Goal: Task Accomplishment & Management: Use online tool/utility

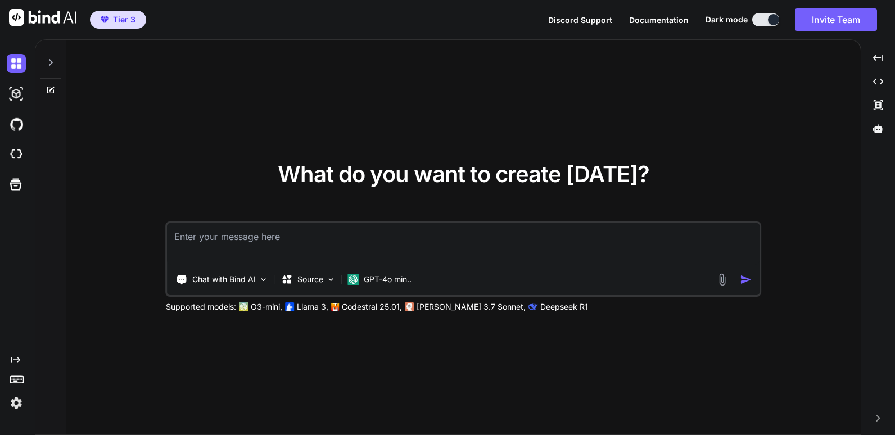
click at [38, 21] on img at bounding box center [42, 17] width 67 height 17
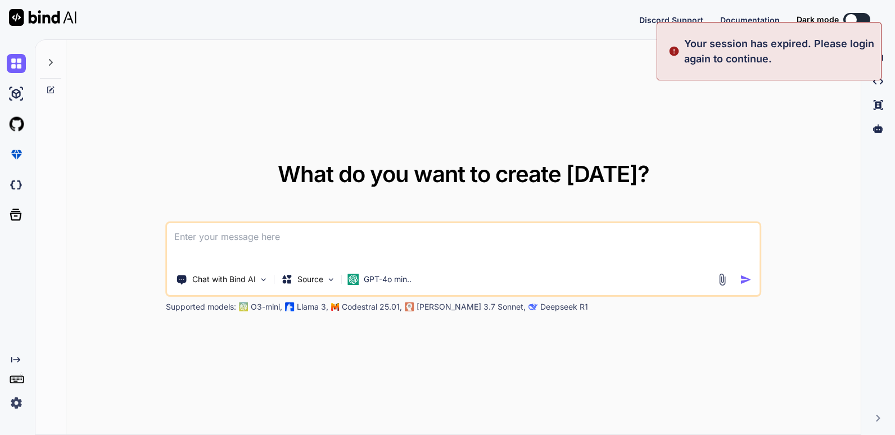
type textarea "x"
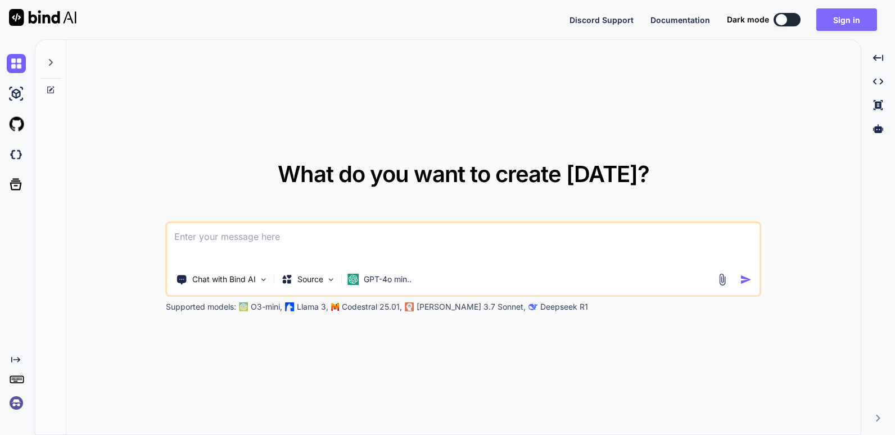
click at [848, 19] on button "Sign in" at bounding box center [846, 19] width 61 height 22
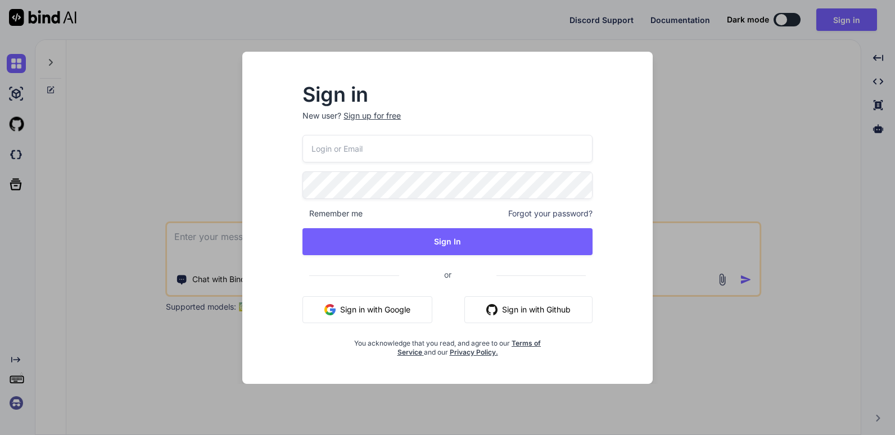
click at [362, 150] on input "email" at bounding box center [447, 149] width 290 height 28
type input "[EMAIL_ADDRESS][DOMAIN_NAME]"
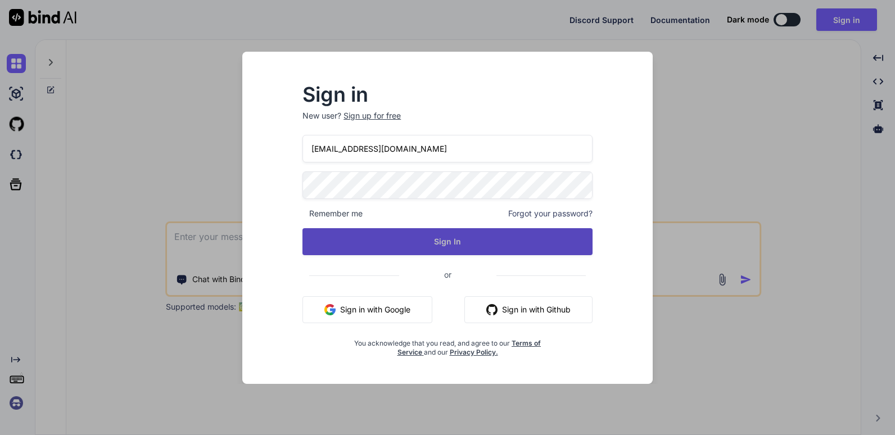
click at [461, 240] on button "Sign In" at bounding box center [447, 241] width 290 height 27
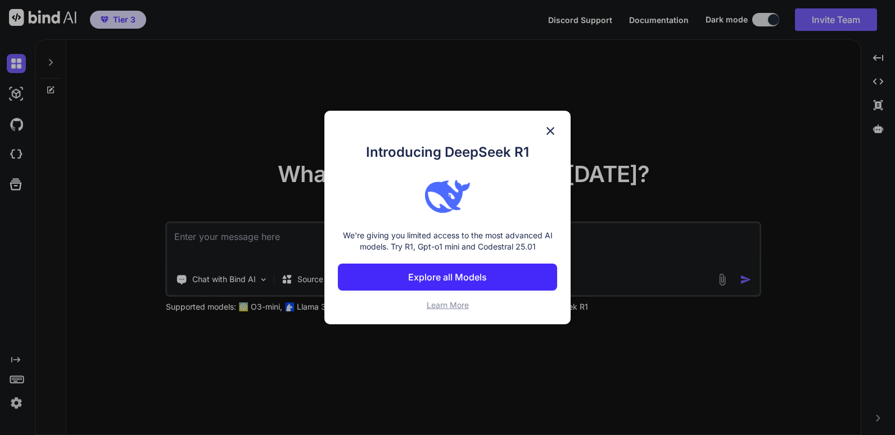
type textarea "x"
click at [436, 273] on p "Explore all Models" at bounding box center [447, 276] width 79 height 13
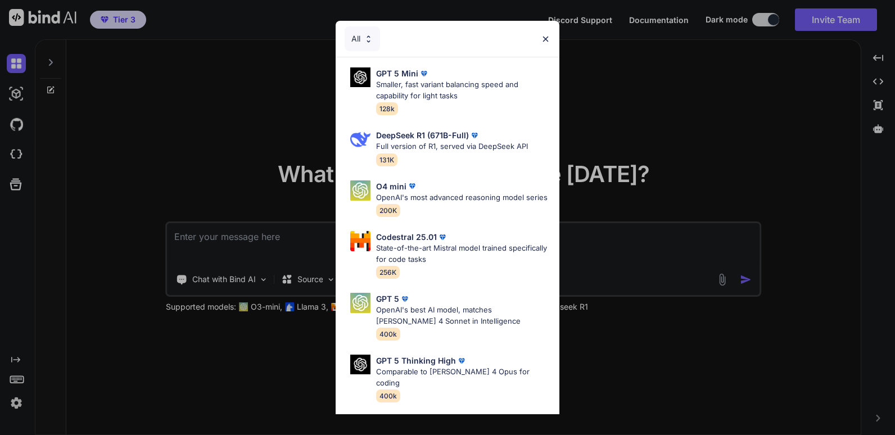
click at [546, 36] on img at bounding box center [546, 39] width 10 height 10
